Goal: Task Accomplishment & Management: Complete application form

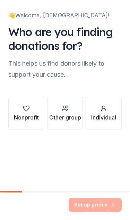
scroll to position [11, 0]
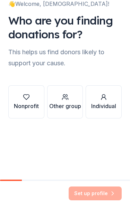
click at [34, 105] on div "button" at bounding box center [26, 108] width 25 height 7
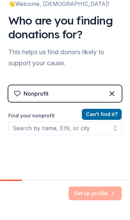
click at [98, 98] on div "Nonprofit" at bounding box center [64, 105] width 113 height 17
click at [108, 120] on button "Can ' t find it?" at bounding box center [102, 125] width 40 height 11
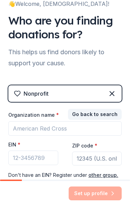
click at [84, 97] on div "Nonprofit" at bounding box center [64, 105] width 113 height 17
click at [40, 101] on div "Nonprofit" at bounding box center [35, 105] width 25 height 8
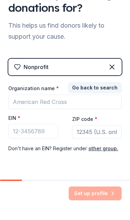
scroll to position [28, 0]
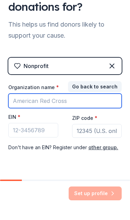
click at [70, 105] on input "Organization name *" at bounding box center [64, 112] width 113 height 15
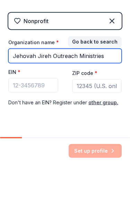
scroll to position [30, 0]
type input "Jehovah Jireh Outreach Ministries"
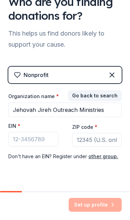
click at [97, 208] on div "Set up profile" at bounding box center [94, 205] width 53 height 14
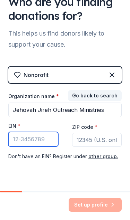
click at [44, 136] on input "EIN *" at bounding box center [33, 139] width 50 height 15
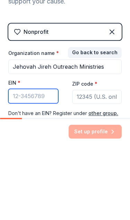
scroll to position [0, 0]
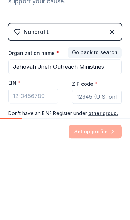
click at [95, 120] on button "Go back to search" at bounding box center [95, 125] width 54 height 11
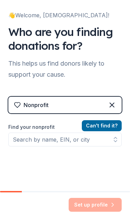
click at [65, 106] on div "Nonprofit" at bounding box center [64, 105] width 113 height 17
click at [48, 107] on div "Nonprofit" at bounding box center [35, 105] width 25 height 8
click at [23, 106] on div "Nonprofit" at bounding box center [35, 105] width 25 height 8
click at [73, 109] on div "Nonprofit" at bounding box center [64, 105] width 113 height 17
